Goal: Task Accomplishment & Management: Use online tool/utility

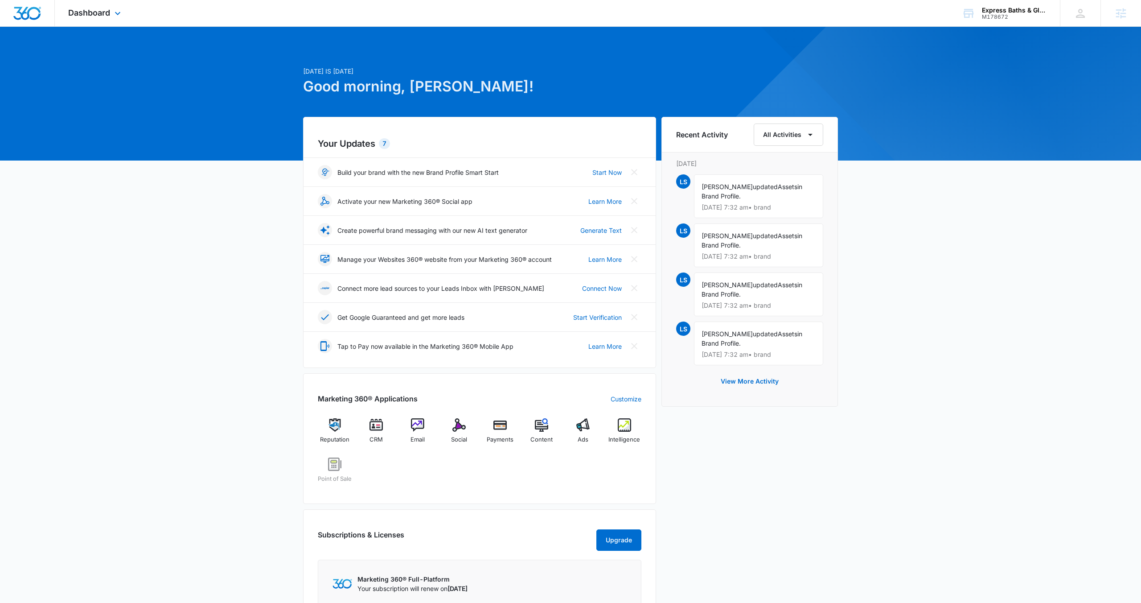
click at [111, 13] on div "Dashboard Apps Reputation CRM Email Social Payments POS Content Ads Intelligenc…" at bounding box center [96, 13] width 82 height 26
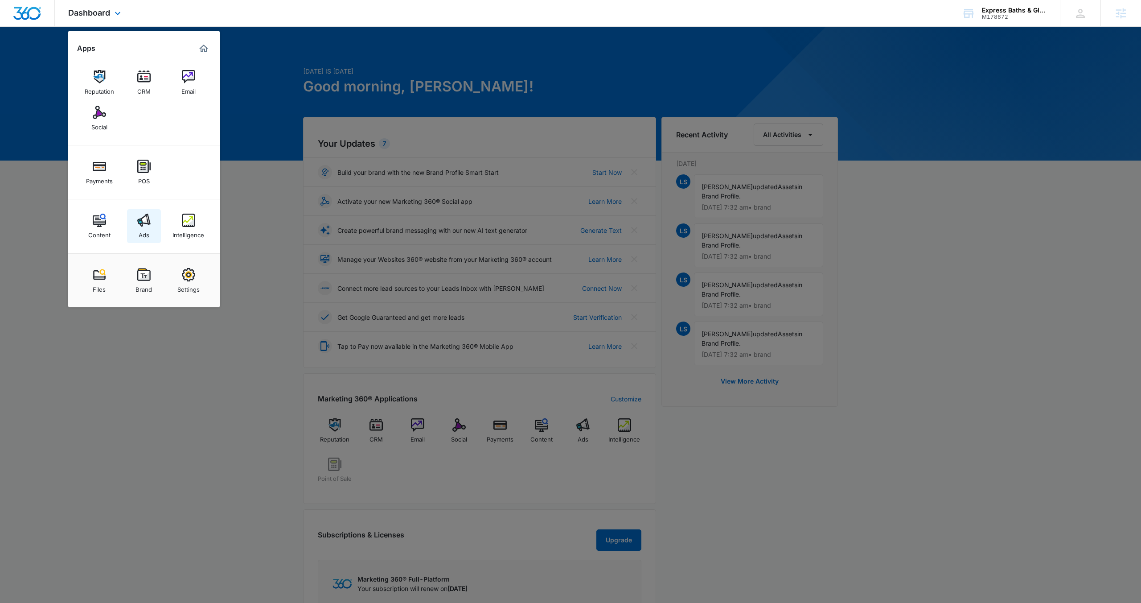
click at [144, 229] on div "Ads" at bounding box center [144, 233] width 11 height 12
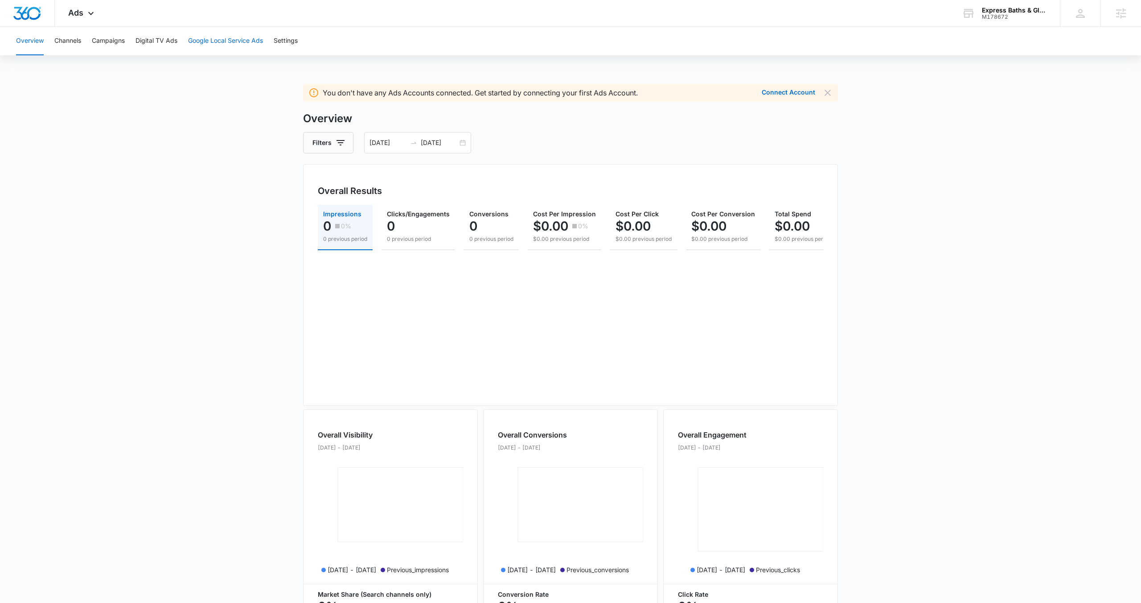
click at [220, 45] on button "Google Local Service Ads" at bounding box center [225, 41] width 75 height 29
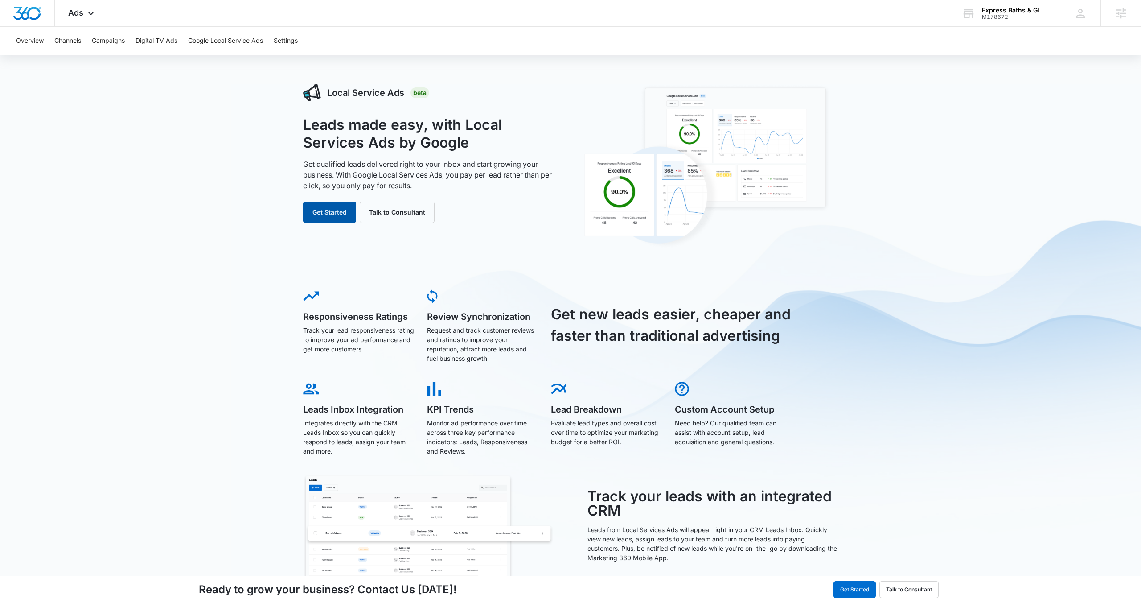
click at [345, 209] on button "Get Started" at bounding box center [329, 211] width 53 height 21
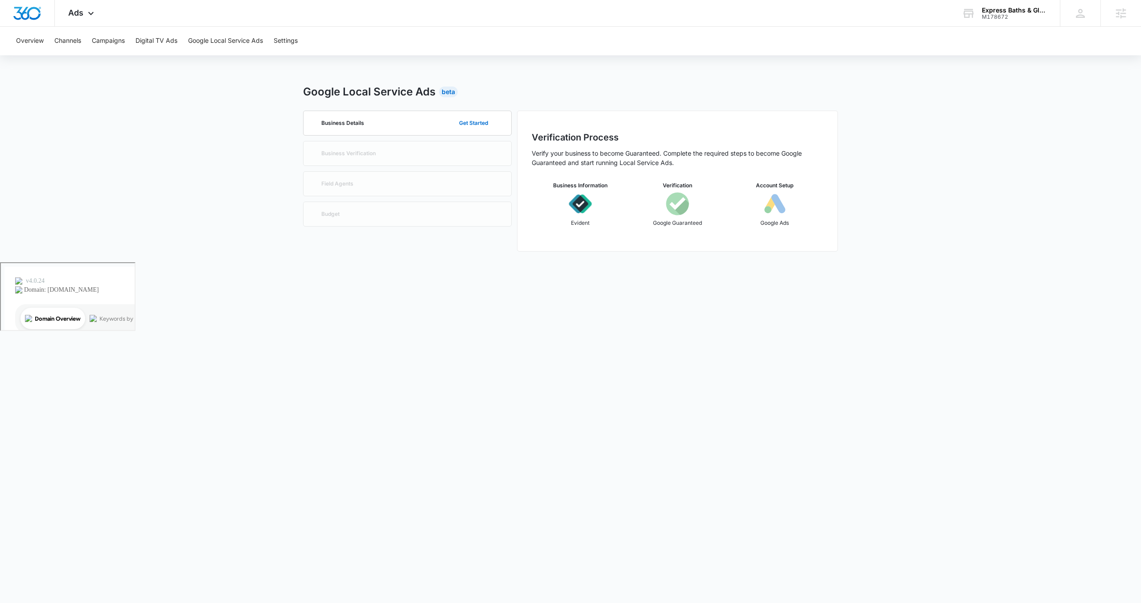
click at [386, 152] on div "Business Details Get Started Business Verification Field Agents Budget" at bounding box center [407, 181] width 209 height 141
click at [587, 135] on h2 "Verification Process" at bounding box center [678, 137] width 292 height 13
